Goal: Check status: Check status

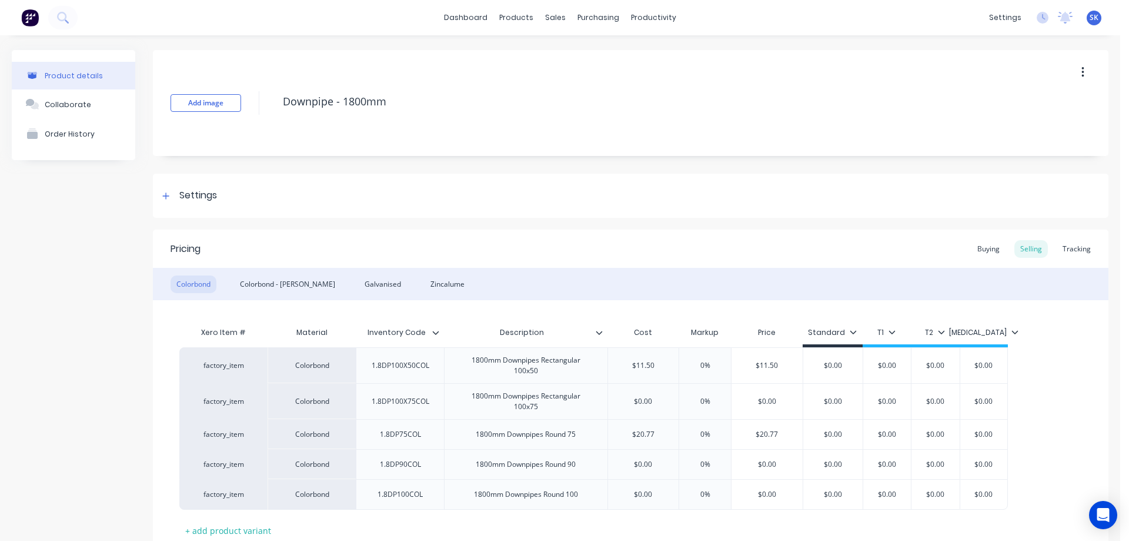
scroll to position [85, 0]
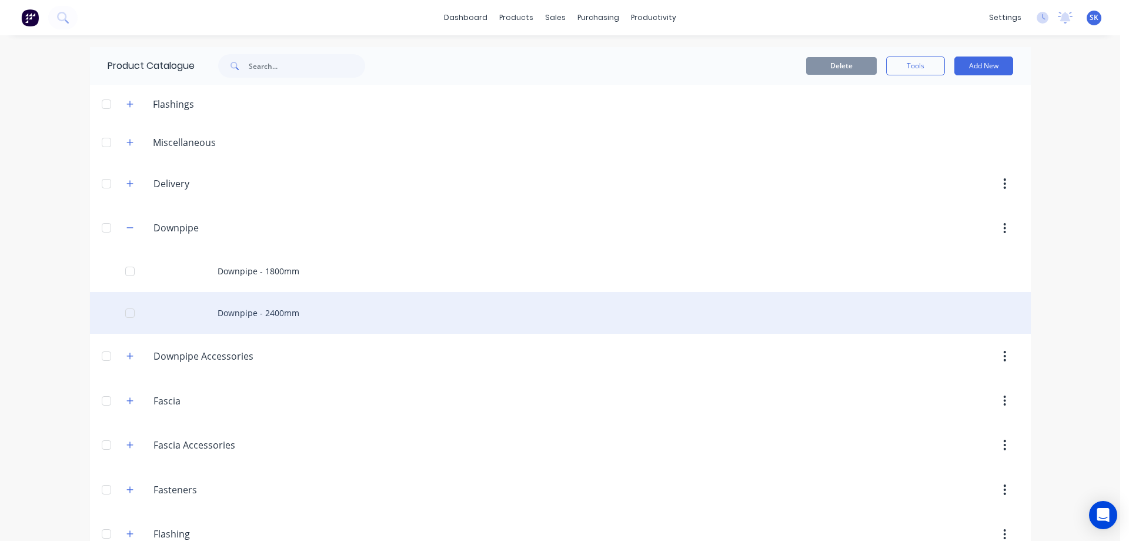
click at [320, 328] on div "Downpipe - 2400mm" at bounding box center [560, 313] width 941 height 42
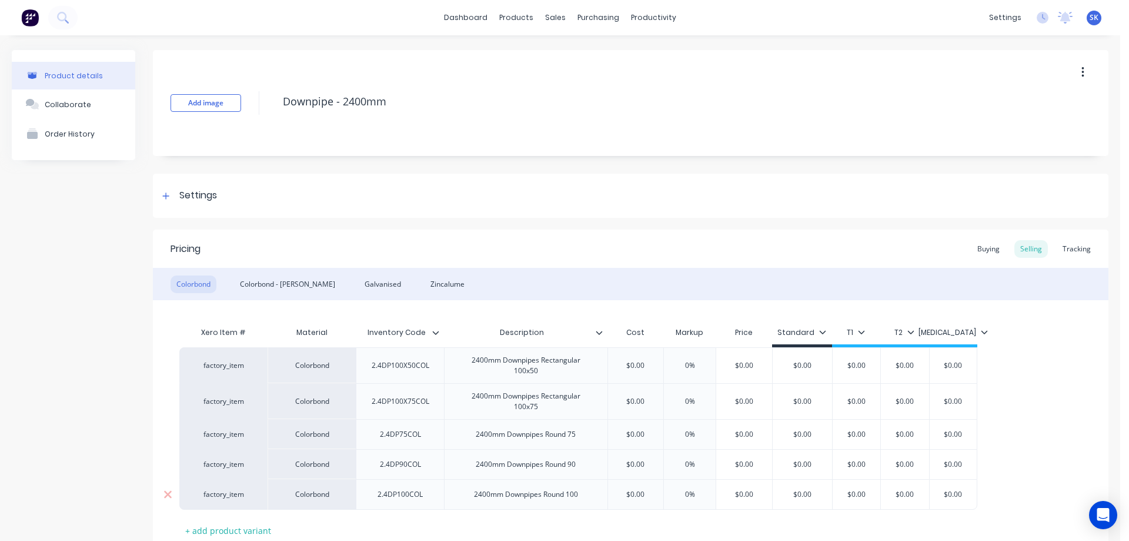
click at [529, 495] on div "2400mm Downpipes Round 100" at bounding box center [526, 494] width 123 height 15
click at [1069, 249] on div "Tracking" at bounding box center [1077, 249] width 40 height 18
type textarea "x"
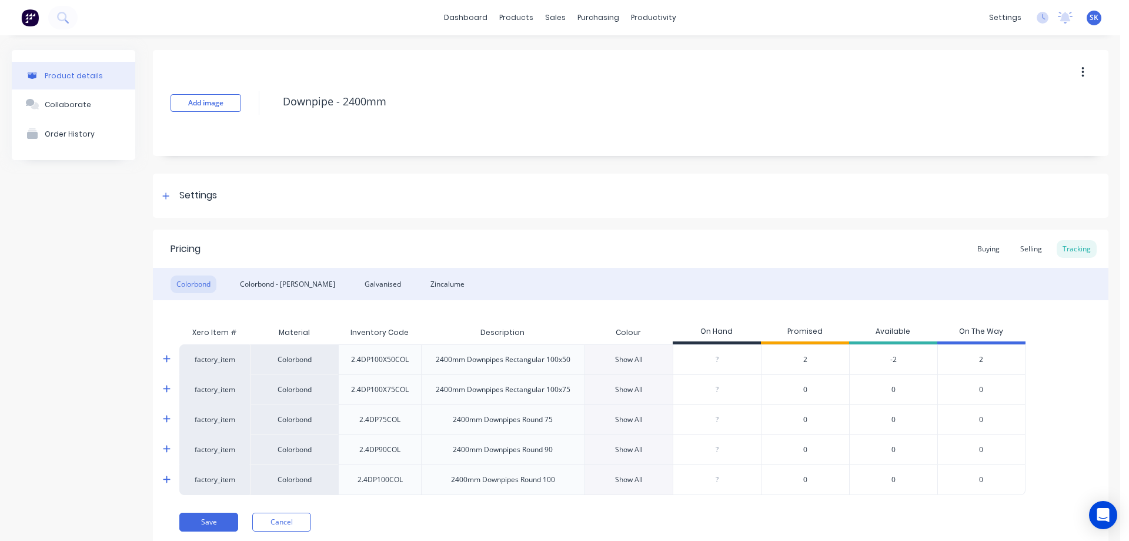
click at [625, 478] on div "Show All" at bounding box center [629, 479] width 28 height 11
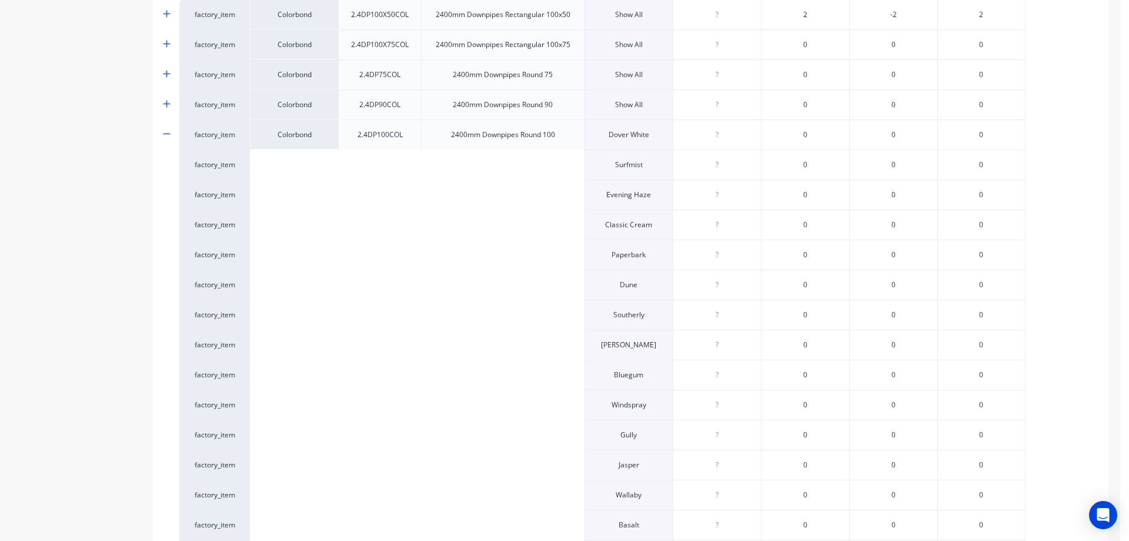
scroll to position [318, 0]
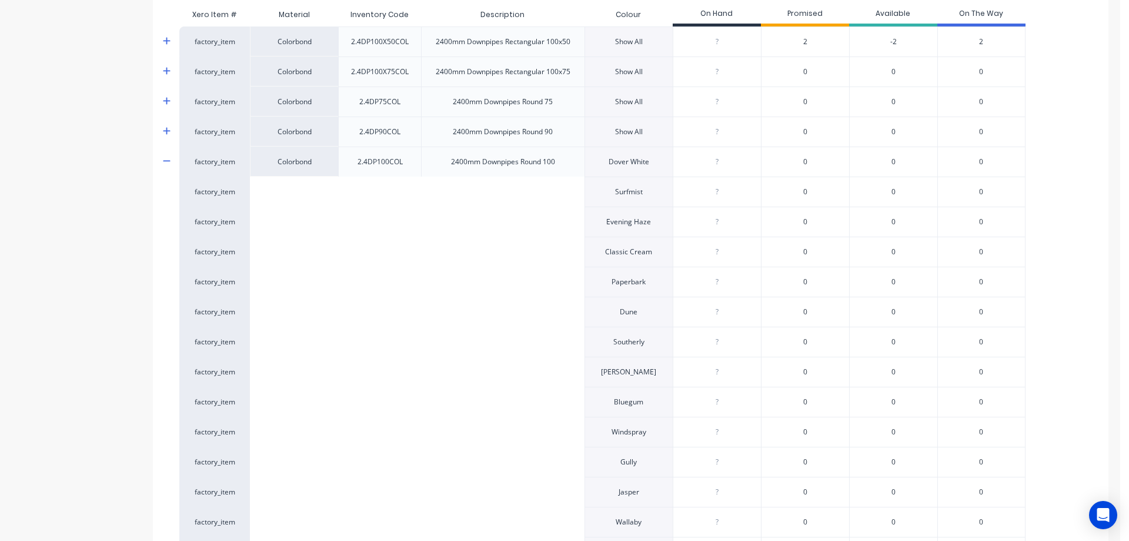
click at [517, 167] on div "2400mm Downpipes Round 100" at bounding box center [503, 161] width 123 height 29
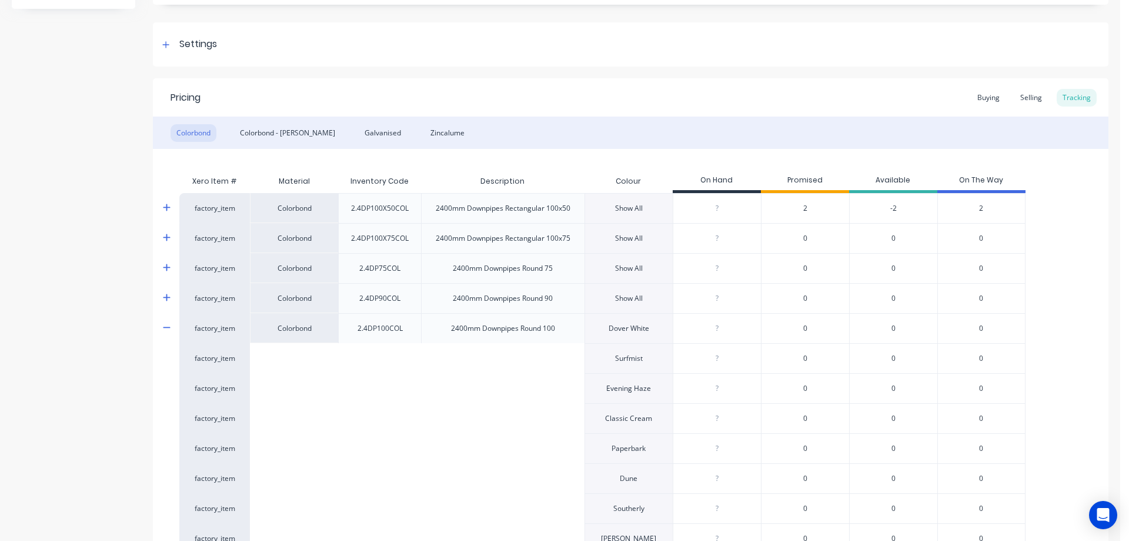
scroll to position [141, 0]
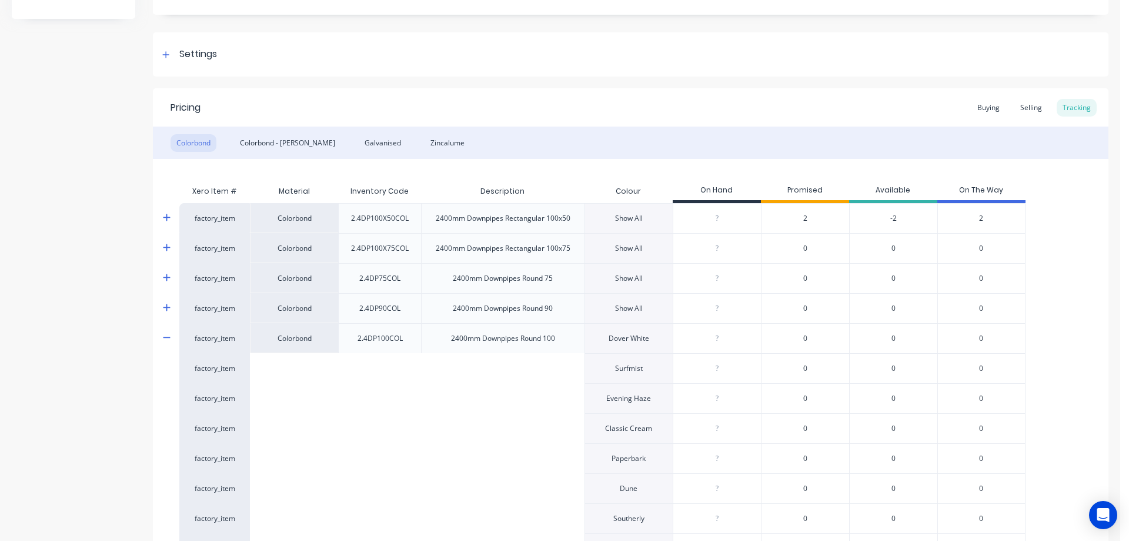
click at [645, 309] on div "Show All" at bounding box center [629, 308] width 88 height 30
click at [615, 309] on div "Show All" at bounding box center [629, 308] width 28 height 11
click at [618, 276] on div "Show All" at bounding box center [629, 278] width 28 height 11
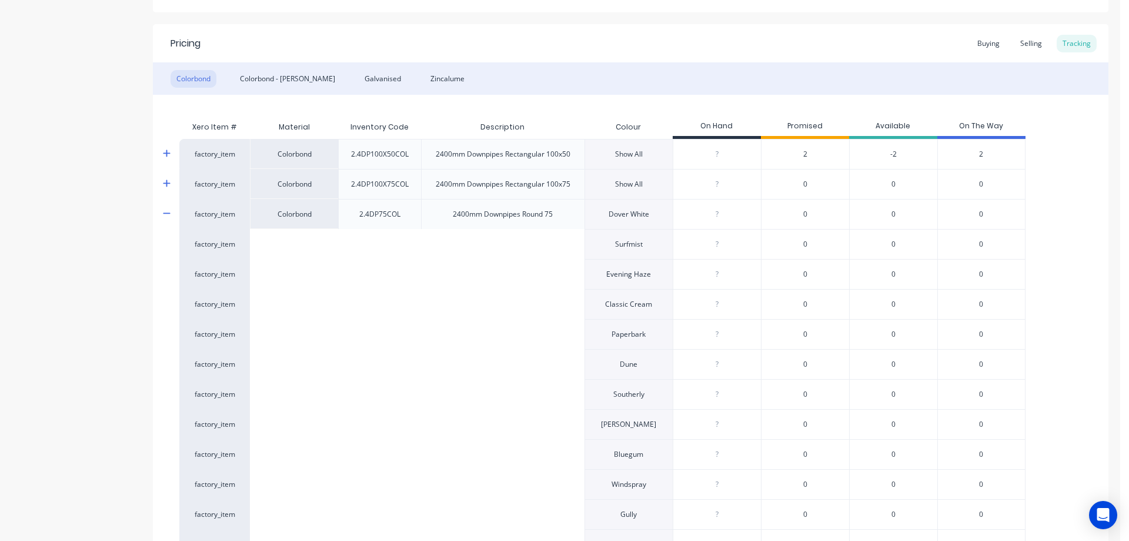
scroll to position [200, 0]
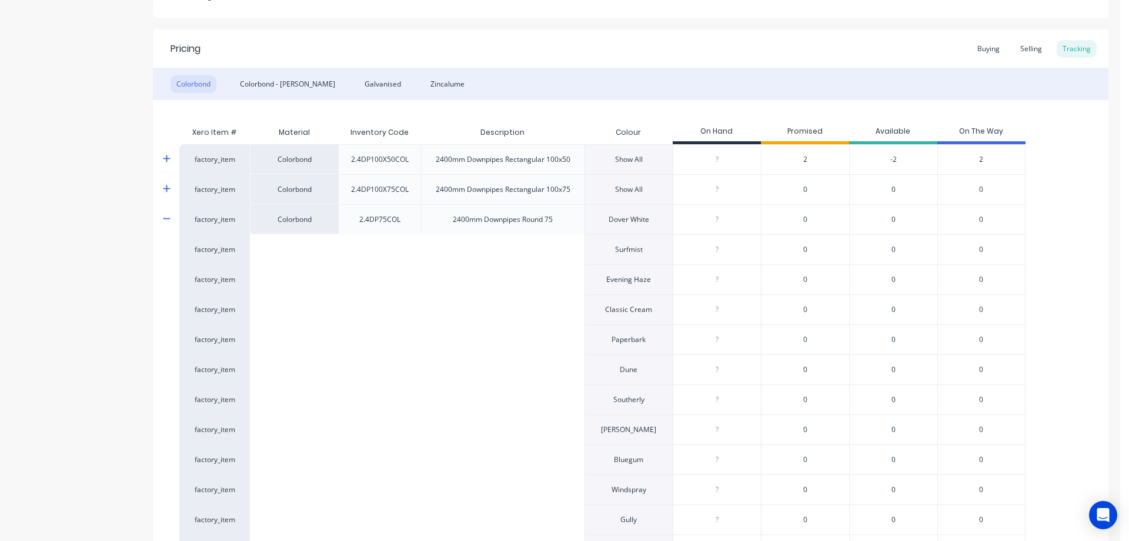
click at [620, 196] on div "Show All" at bounding box center [629, 189] width 88 height 30
click at [624, 190] on div "Show All" at bounding box center [629, 189] width 28 height 11
click at [629, 160] on div "Show All" at bounding box center [629, 159] width 28 height 11
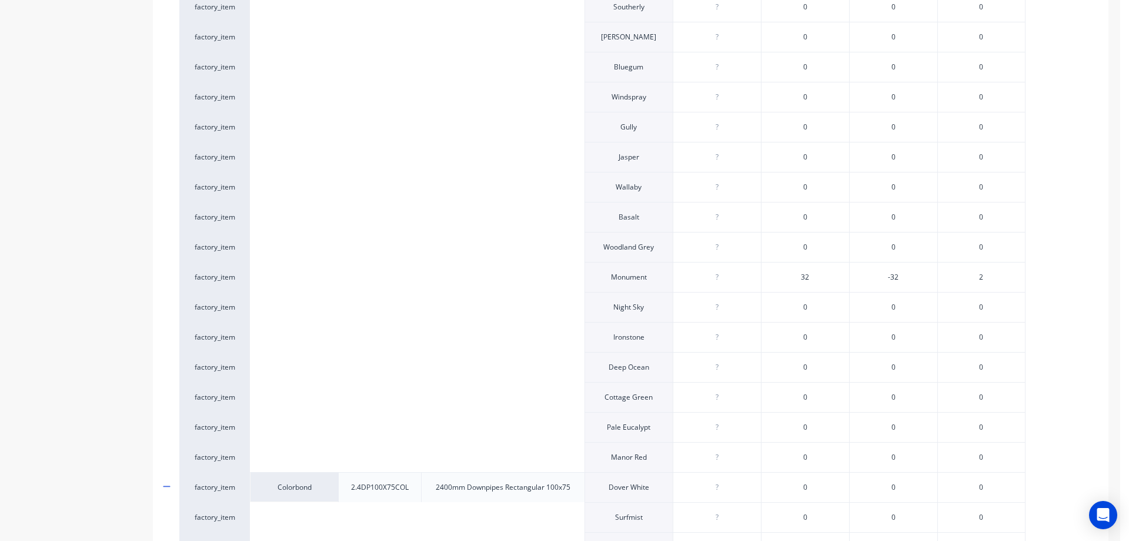
scroll to position [553, 0]
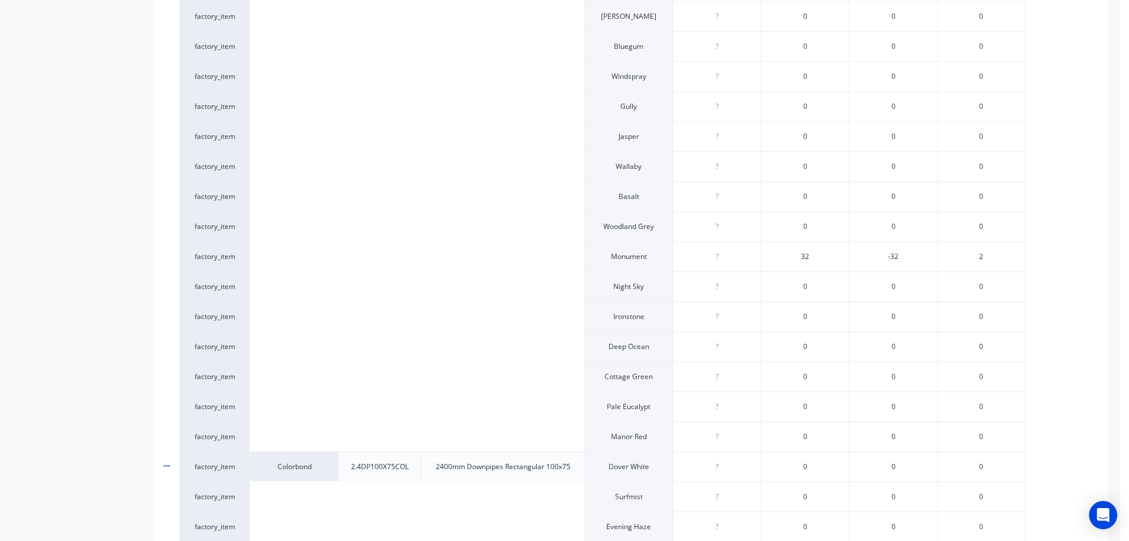
click at [805, 256] on span "32" at bounding box center [805, 256] width 8 height 11
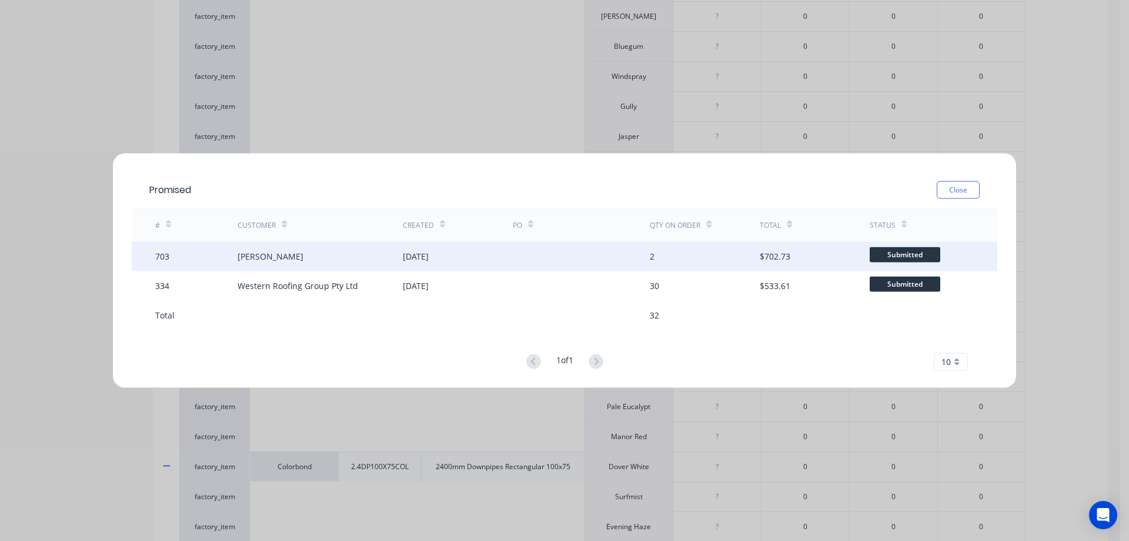
click at [287, 261] on div "[PERSON_NAME]" at bounding box center [320, 255] width 165 height 29
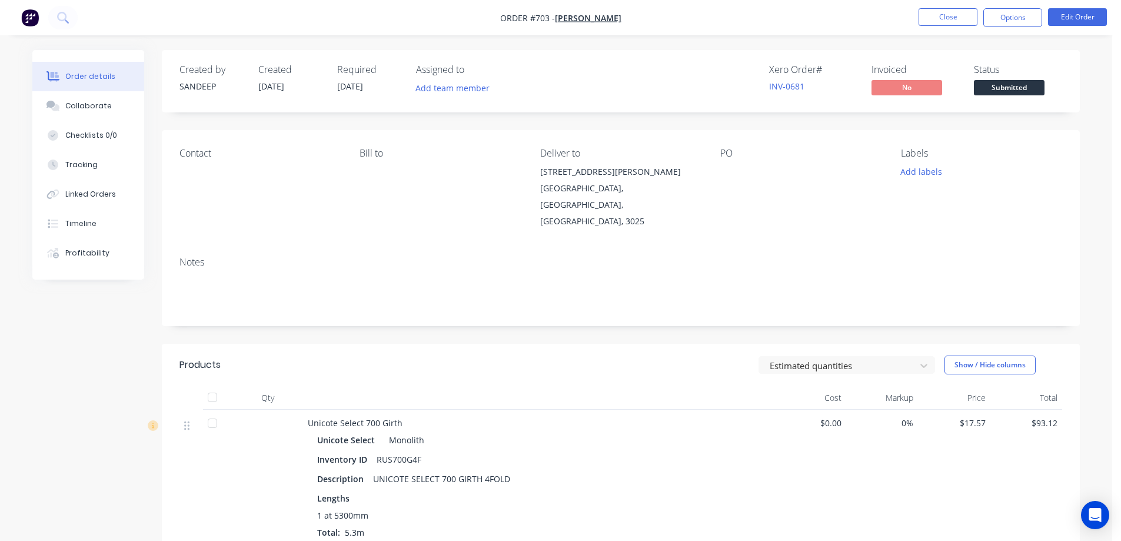
click at [30, 21] on img "button" at bounding box center [30, 18] width 18 height 18
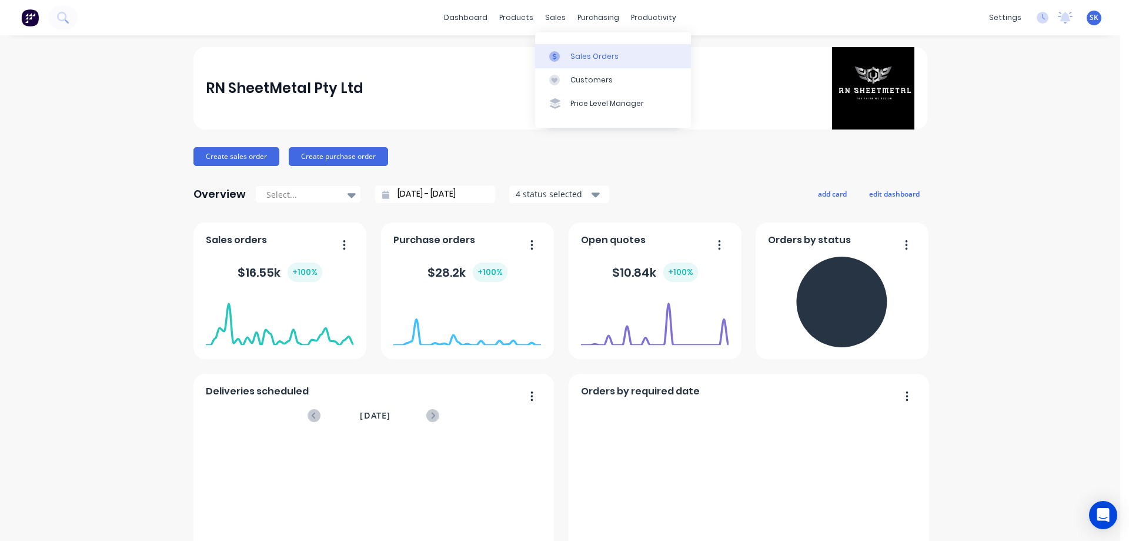
click at [568, 59] on link "Sales Orders" at bounding box center [613, 56] width 156 height 24
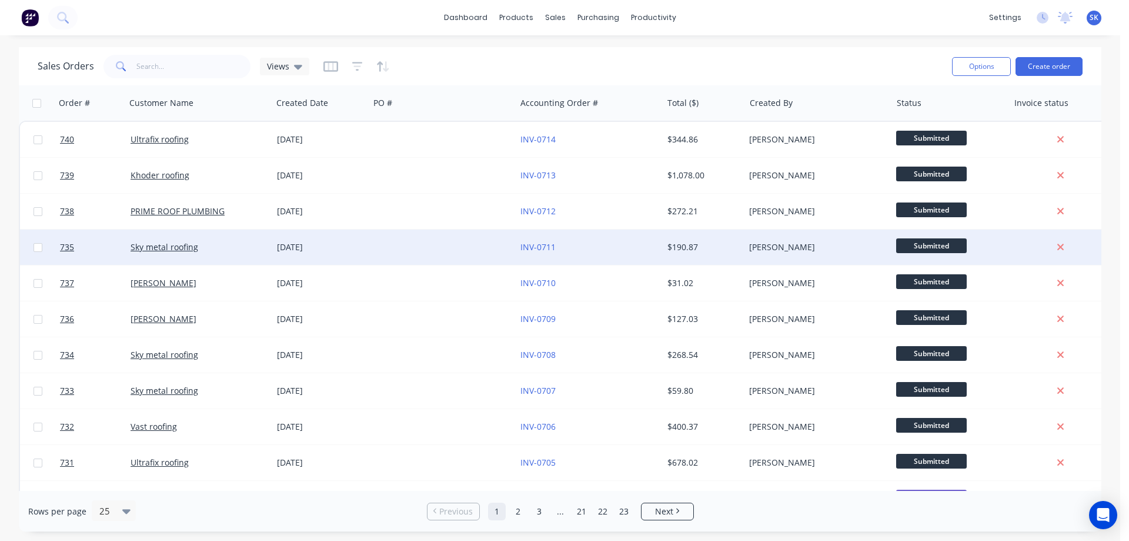
click at [328, 244] on div "[DATE]" at bounding box center [321, 247] width 88 height 12
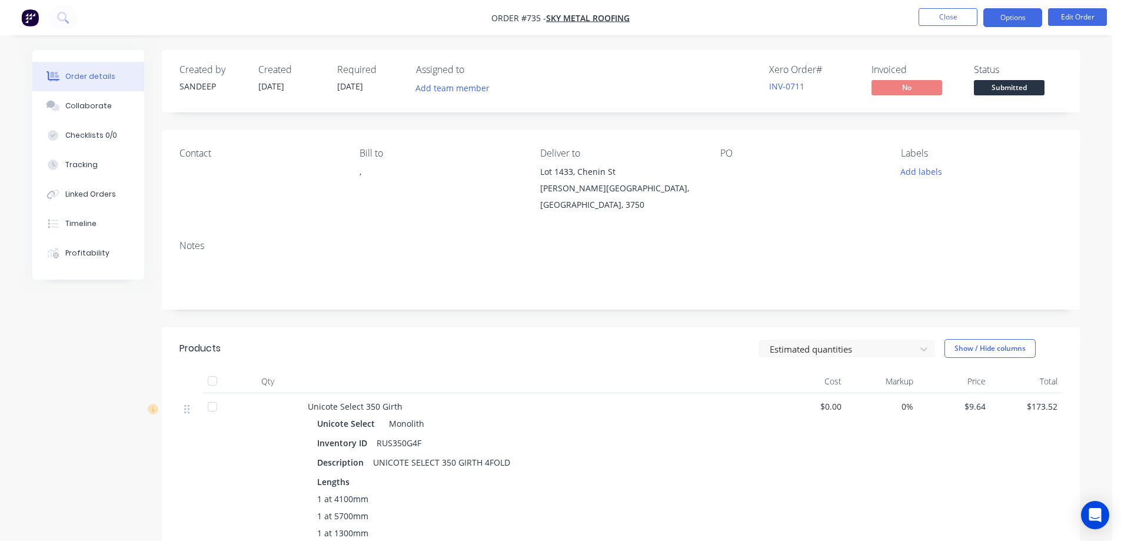
click at [995, 17] on button "Options" at bounding box center [1012, 17] width 59 height 19
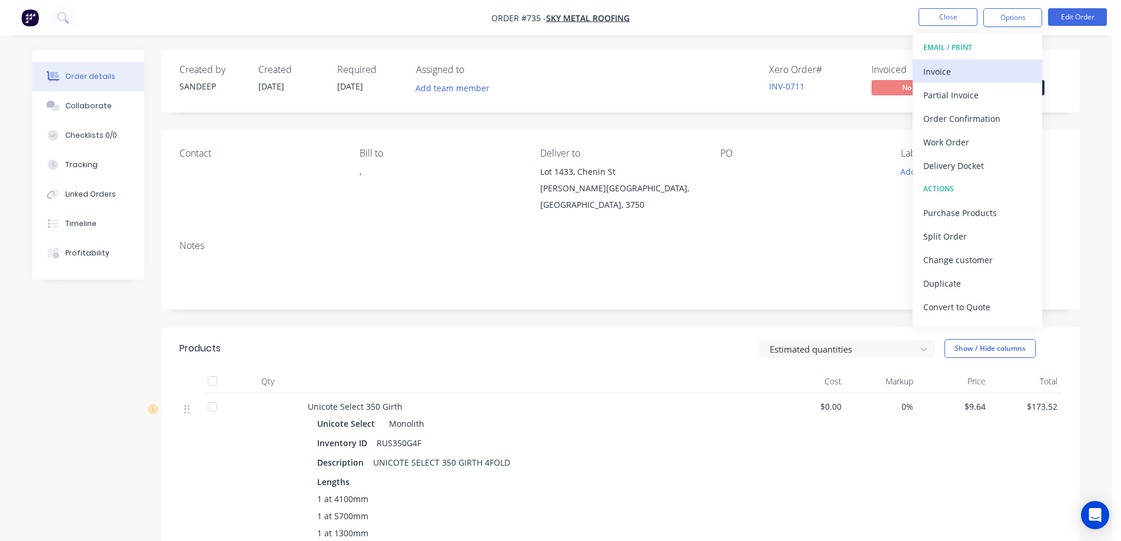
click at [978, 75] on div "Invoice" at bounding box center [977, 71] width 108 height 17
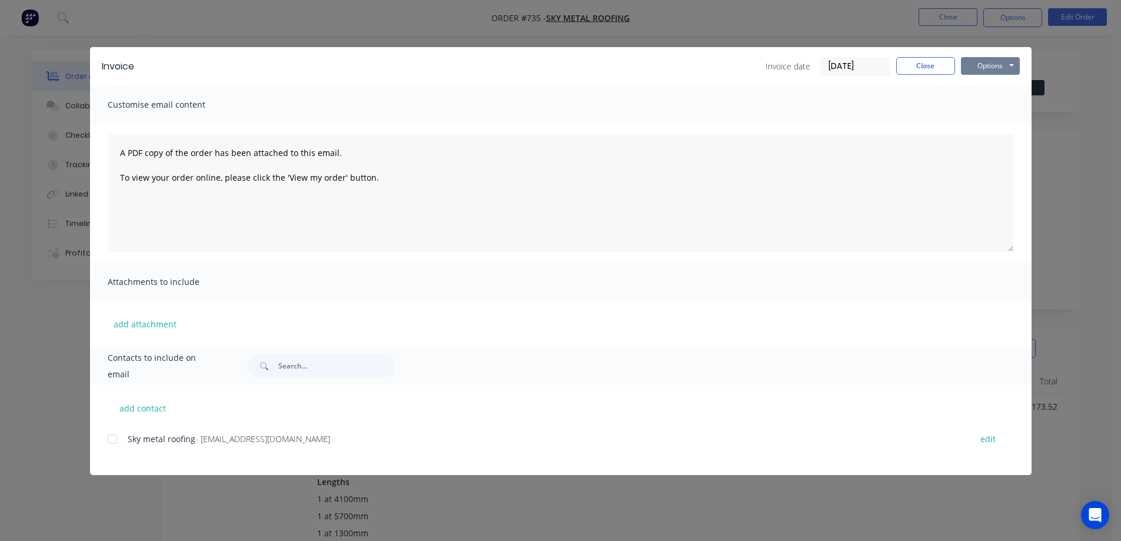
click at [979, 71] on button "Options" at bounding box center [990, 66] width 59 height 18
click at [149, 322] on button "add attachment" at bounding box center [145, 324] width 75 height 18
click at [935, 68] on button "Close" at bounding box center [925, 66] width 59 height 18
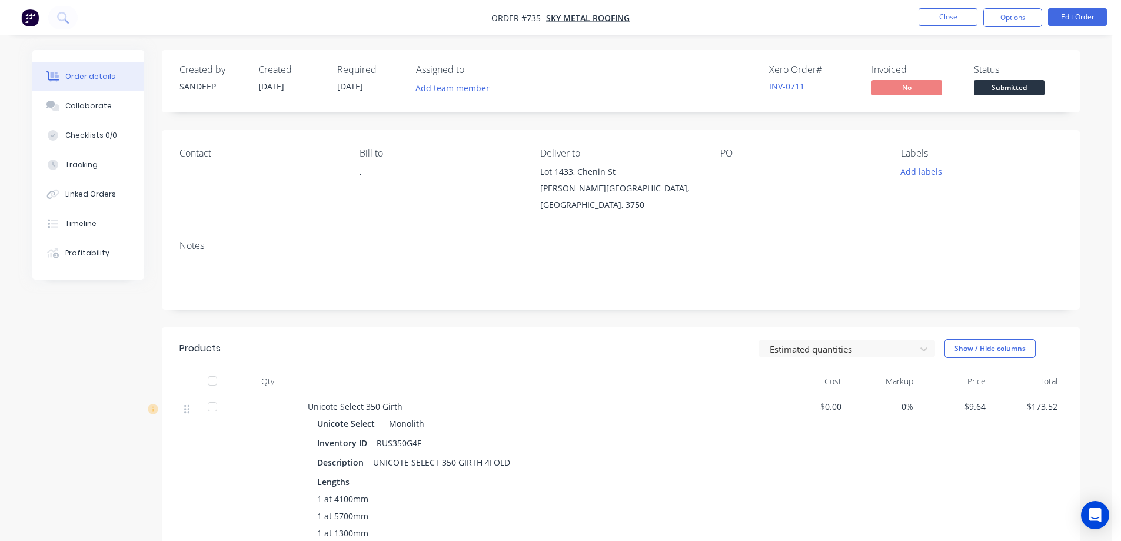
click at [36, 18] on img "button" at bounding box center [30, 18] width 18 height 18
